Goal: Task Accomplishment & Management: Manage account settings

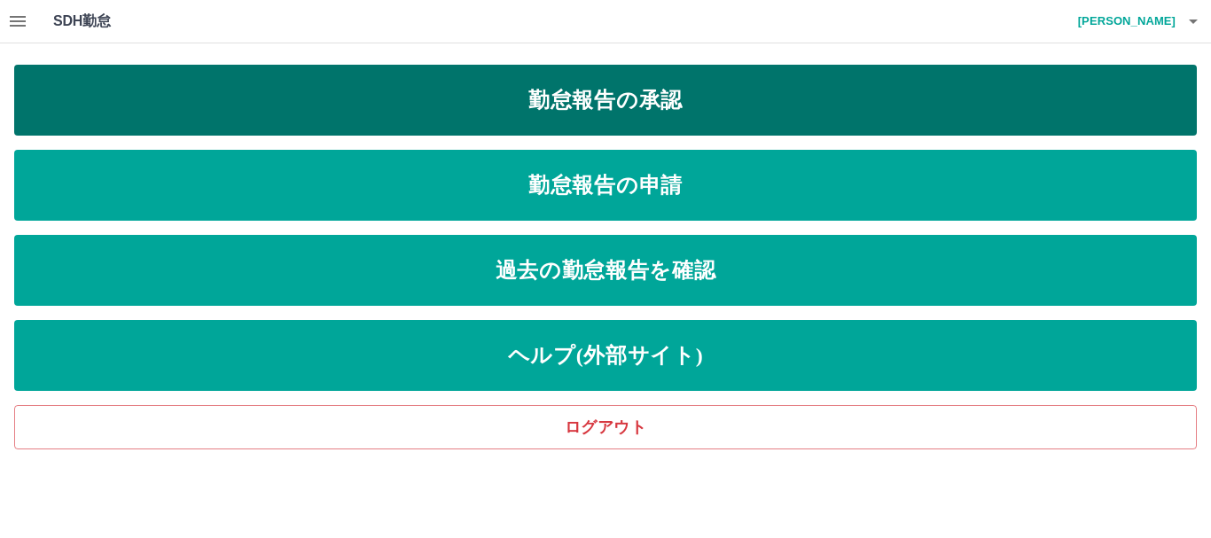
click at [635, 105] on link "勤怠報告の承認" at bounding box center [605, 100] width 1183 height 71
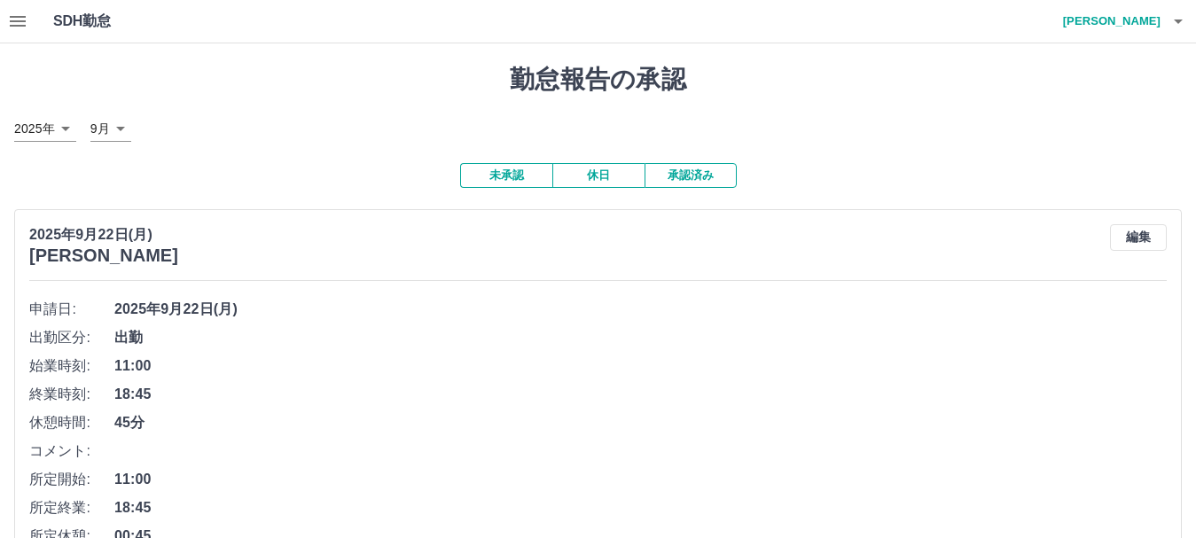
click at [28, 22] on button "button" at bounding box center [17, 21] width 35 height 43
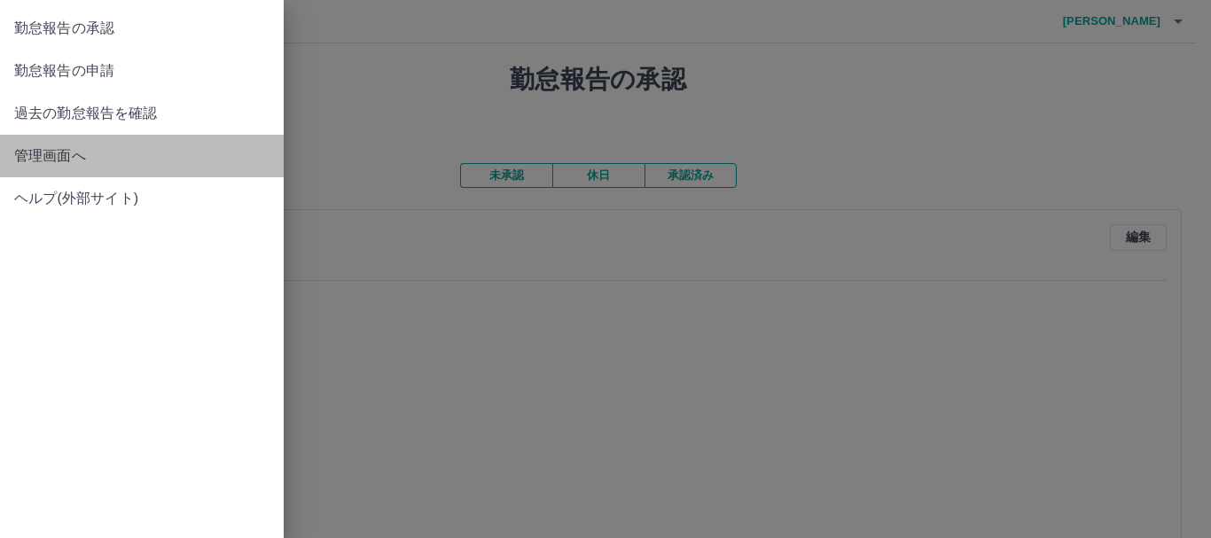
click at [68, 150] on span "管理画面へ" at bounding box center [141, 155] width 255 height 21
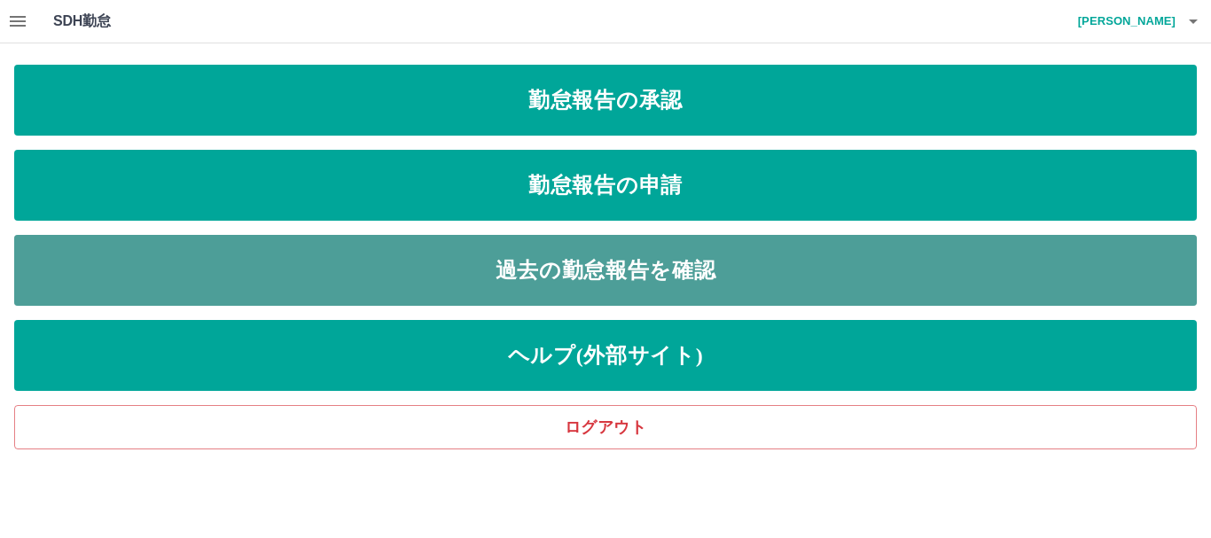
click at [608, 275] on link "過去の勤怠報告を確認" at bounding box center [605, 270] width 1183 height 71
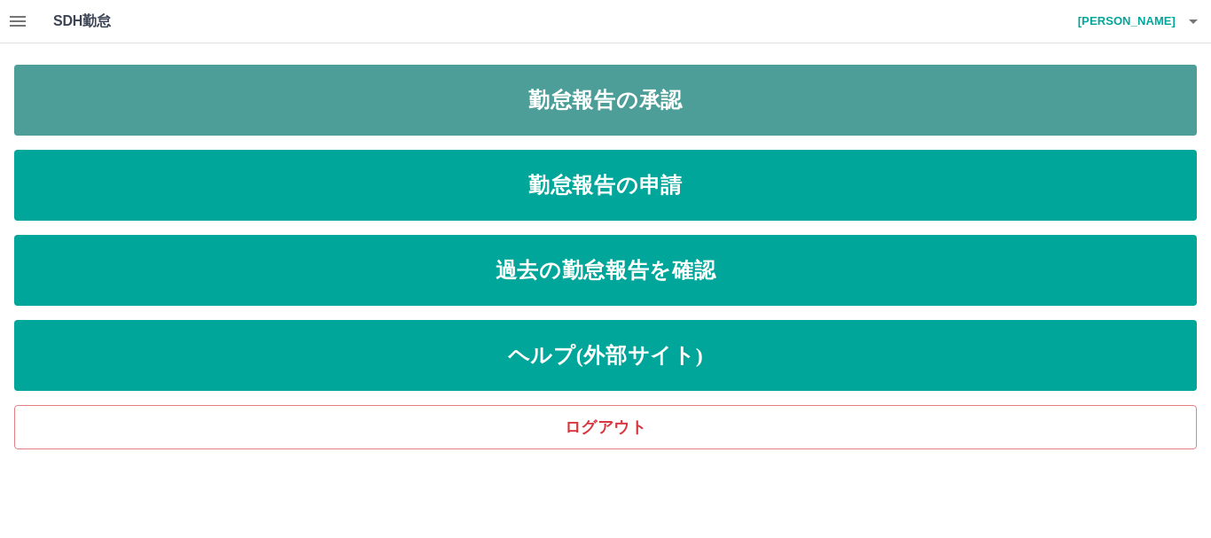
click at [584, 101] on link "勤怠報告の承認" at bounding box center [605, 100] width 1183 height 71
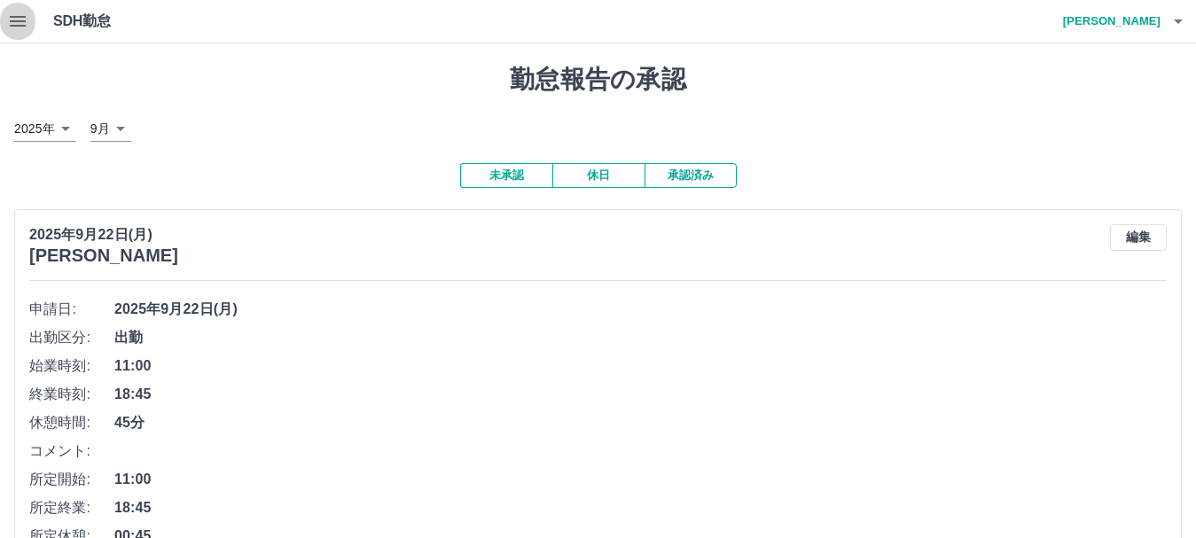
click at [16, 22] on icon "button" at bounding box center [18, 21] width 16 height 11
